Goal: Information Seeking & Learning: Check status

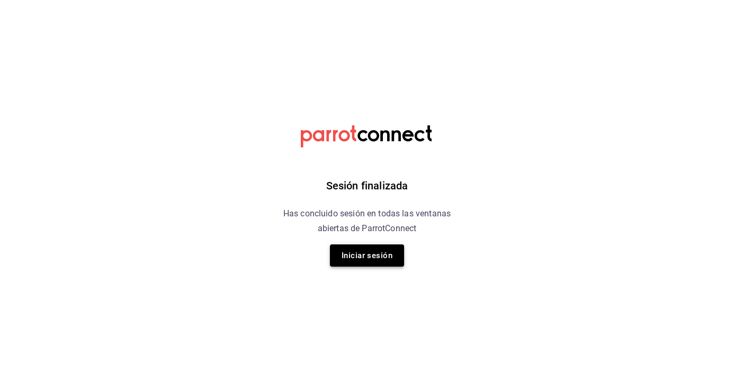
click at [396, 257] on button "Iniciar sesión" at bounding box center [367, 256] width 74 height 22
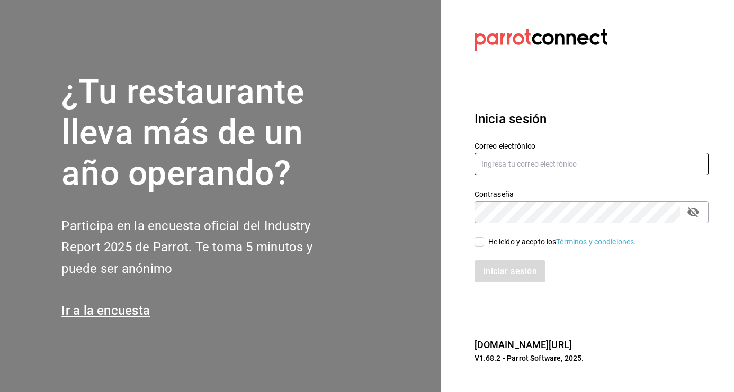
type input "kristoferdanielbautistamartine@gmail.com"
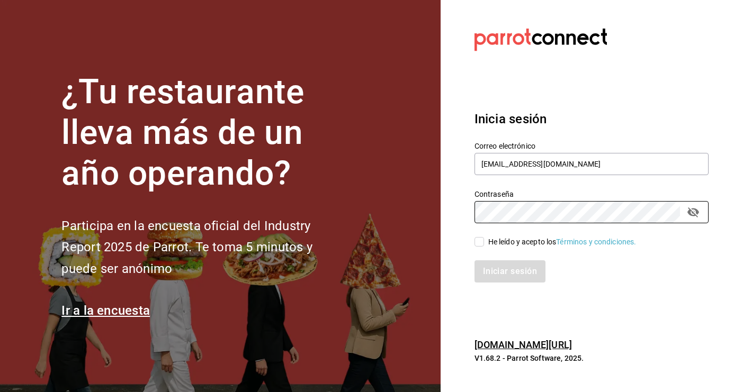
click at [482, 246] on input "He leído y acepto los Términos y condiciones." at bounding box center [480, 242] width 10 height 10
checkbox input "true"
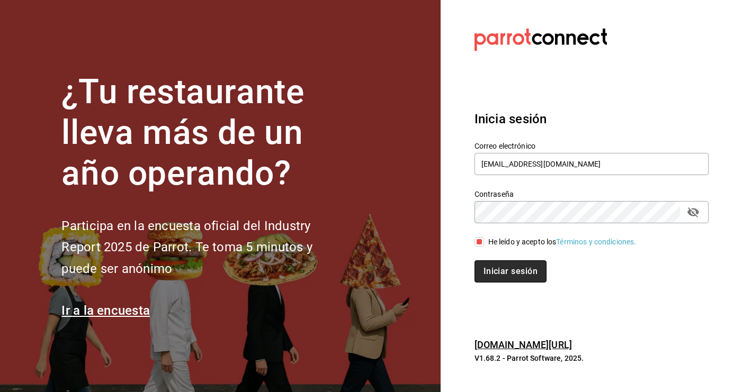
click at [490, 280] on button "Iniciar sesión" at bounding box center [511, 272] width 72 height 22
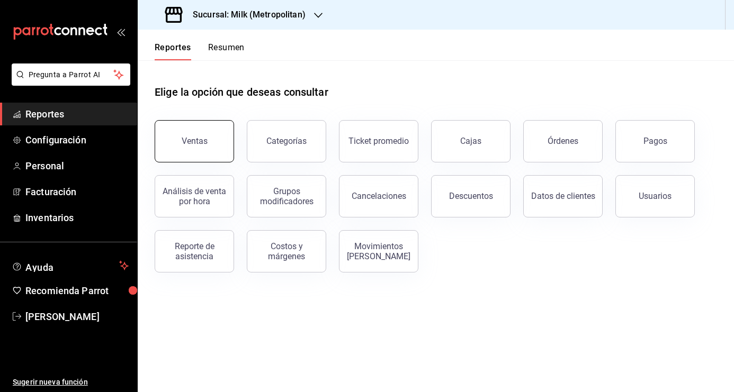
click at [200, 145] on div "Ventas" at bounding box center [195, 141] width 26 height 10
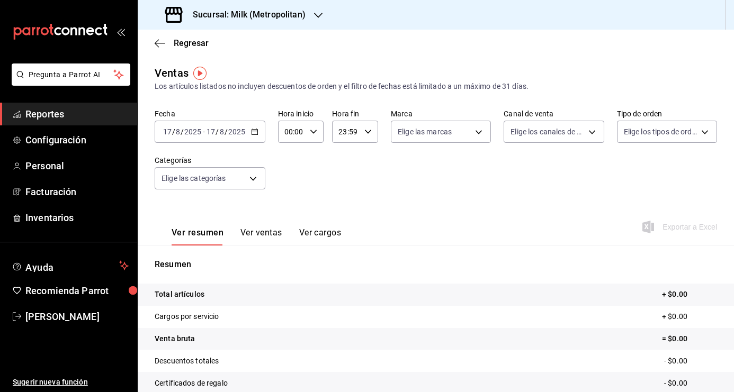
click at [252, 134] on icon "button" at bounding box center [254, 131] width 7 height 7
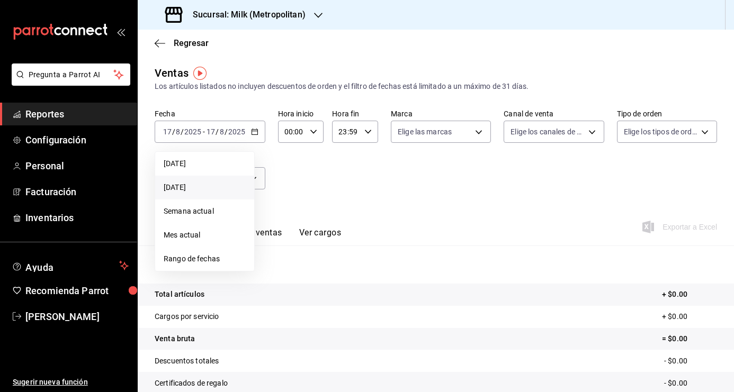
click at [195, 192] on span "[DATE]" at bounding box center [205, 187] width 82 height 11
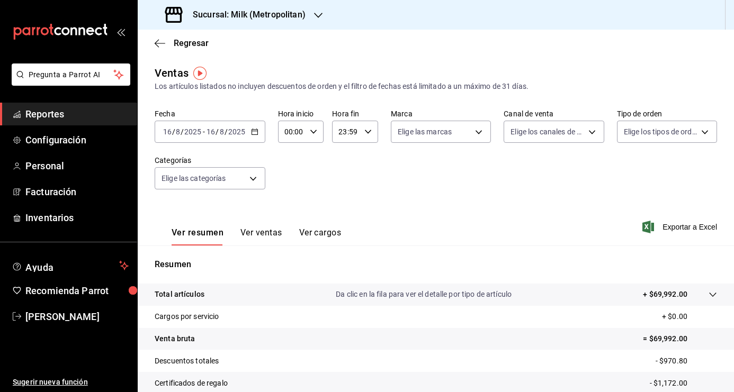
click at [709, 294] on icon at bounding box center [713, 295] width 8 height 8
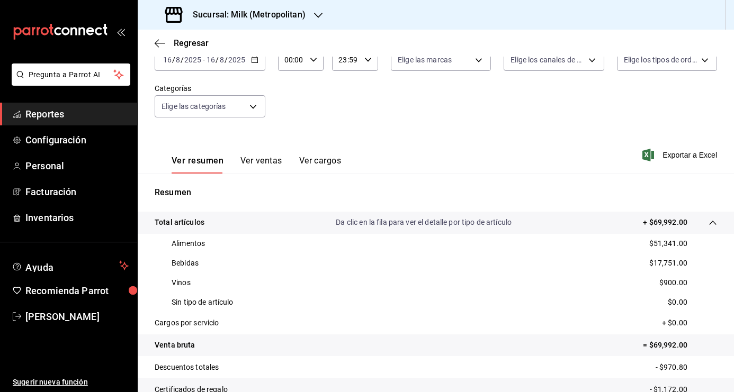
scroll to position [74, 0]
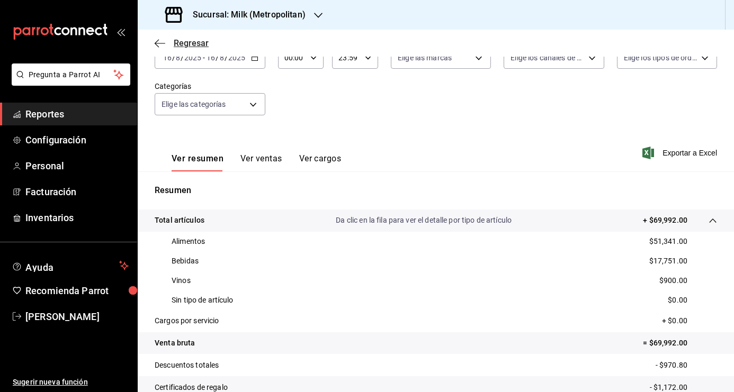
click at [174, 43] on span "Regresar" at bounding box center [191, 43] width 35 height 10
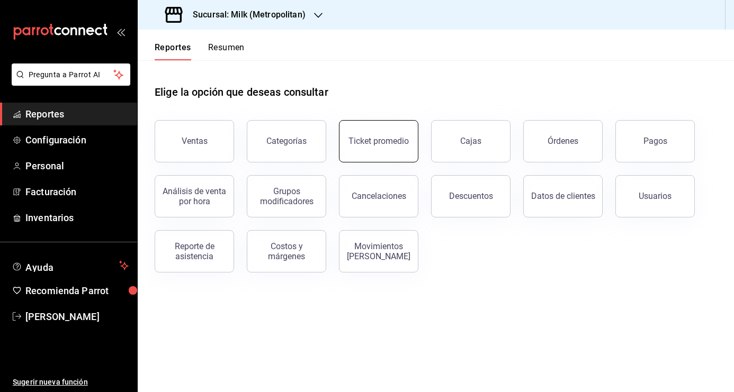
click at [401, 129] on button "Ticket promedio" at bounding box center [378, 141] width 79 height 42
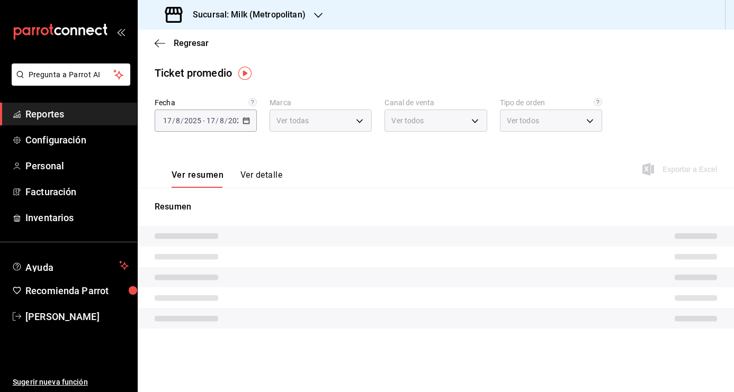
type input "57c9fc47-e65f-4221-a10c-96a6466a6251"
type input "PARROT,UBER_EATS,RAPPI,DIDI_FOOD,ONLINE"
type input "c6efb9bd-abd5-48a3-8783-83cc8f48df17,ac96d0b7-0302-404a-8271-ab3d4d47528d,08d44…"
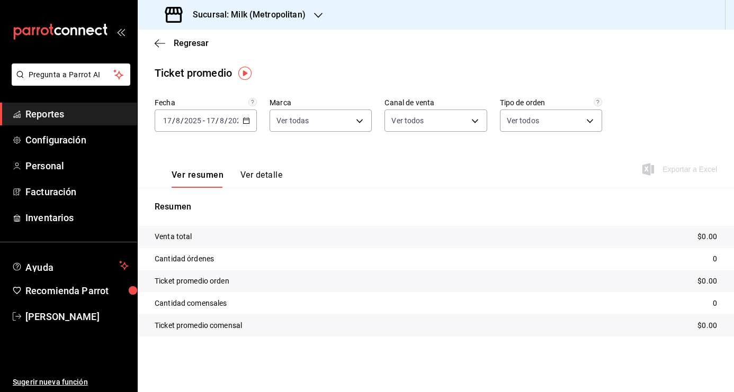
click at [244, 123] on \(Stroke\) "button" at bounding box center [246, 121] width 6 height 6
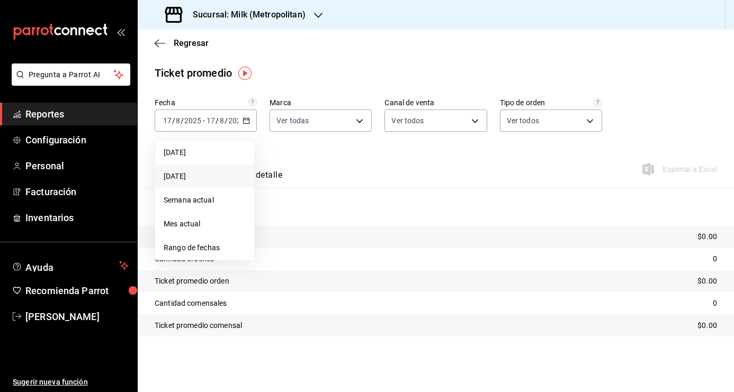
click at [201, 173] on span "[DATE]" at bounding box center [205, 176] width 82 height 11
